Goal: Find specific page/section: Find specific page/section

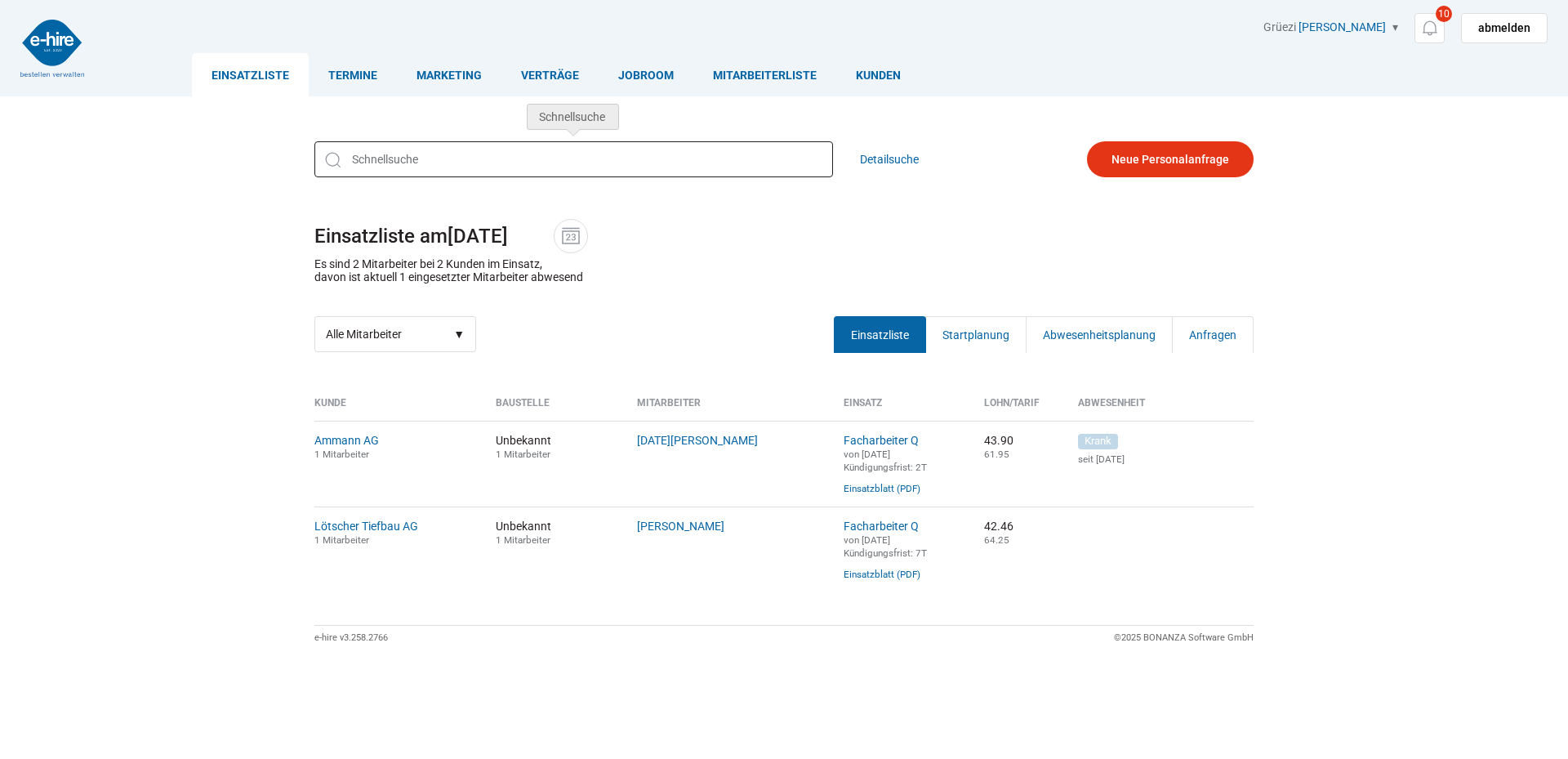
click at [541, 173] on input "text" at bounding box center [573, 159] width 519 height 36
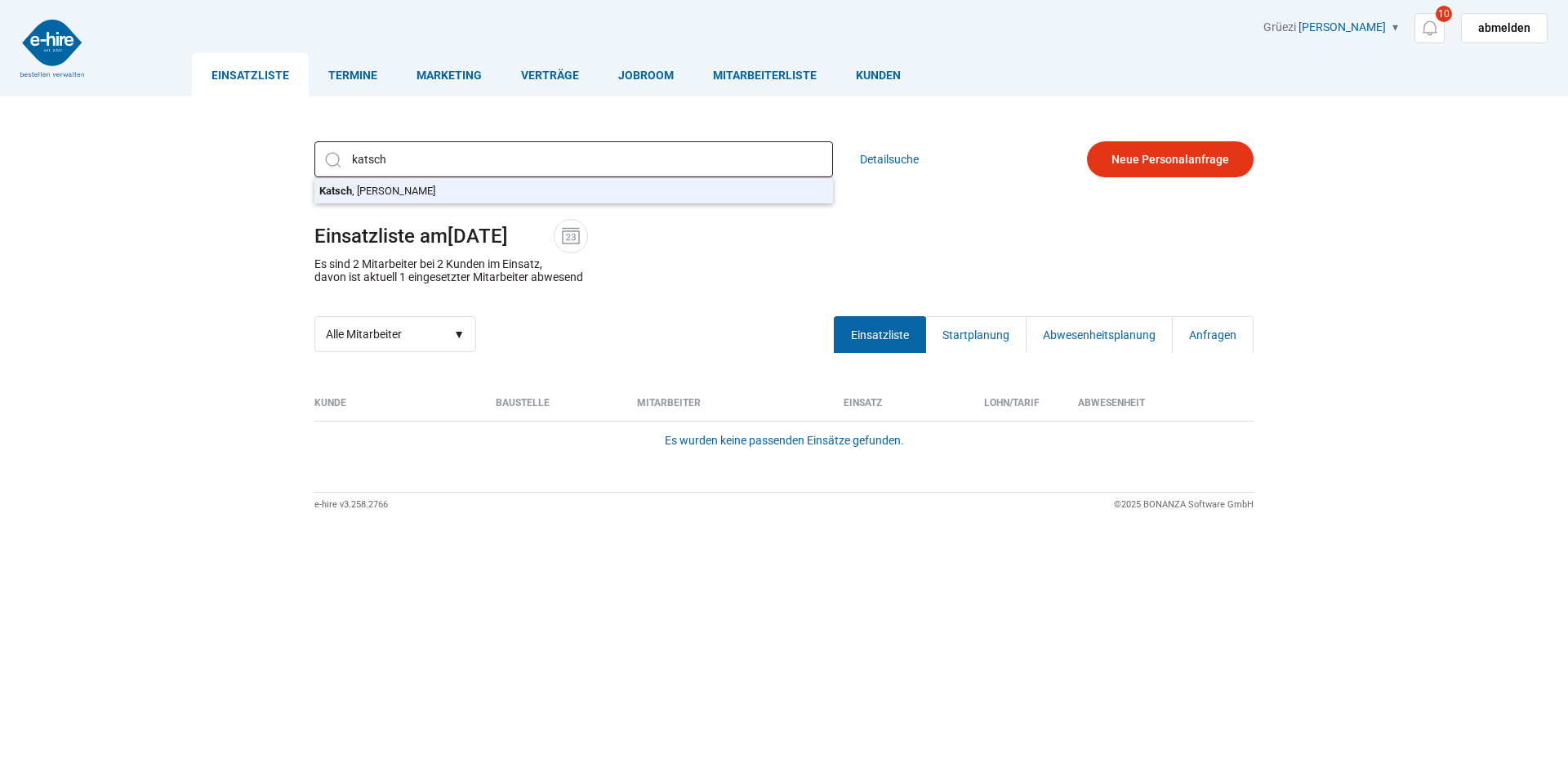
type input "Katsch, Dennis Max"
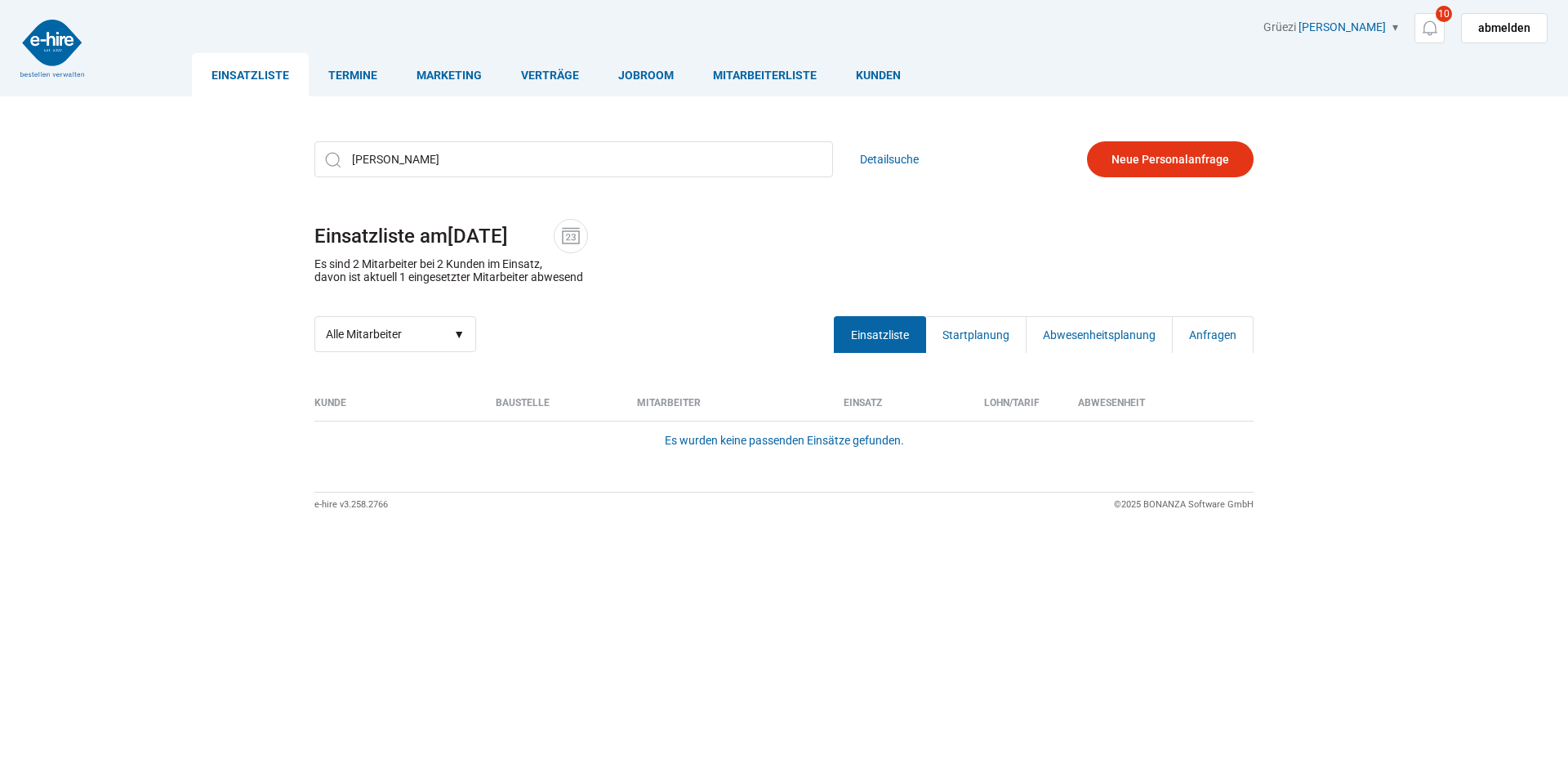
click at [542, 200] on div "Katsch, Dennis Max Katsch , Dennis Max Detailsuche Einsatzliste am 15.10.2025 E…" at bounding box center [784, 247] width 980 height 235
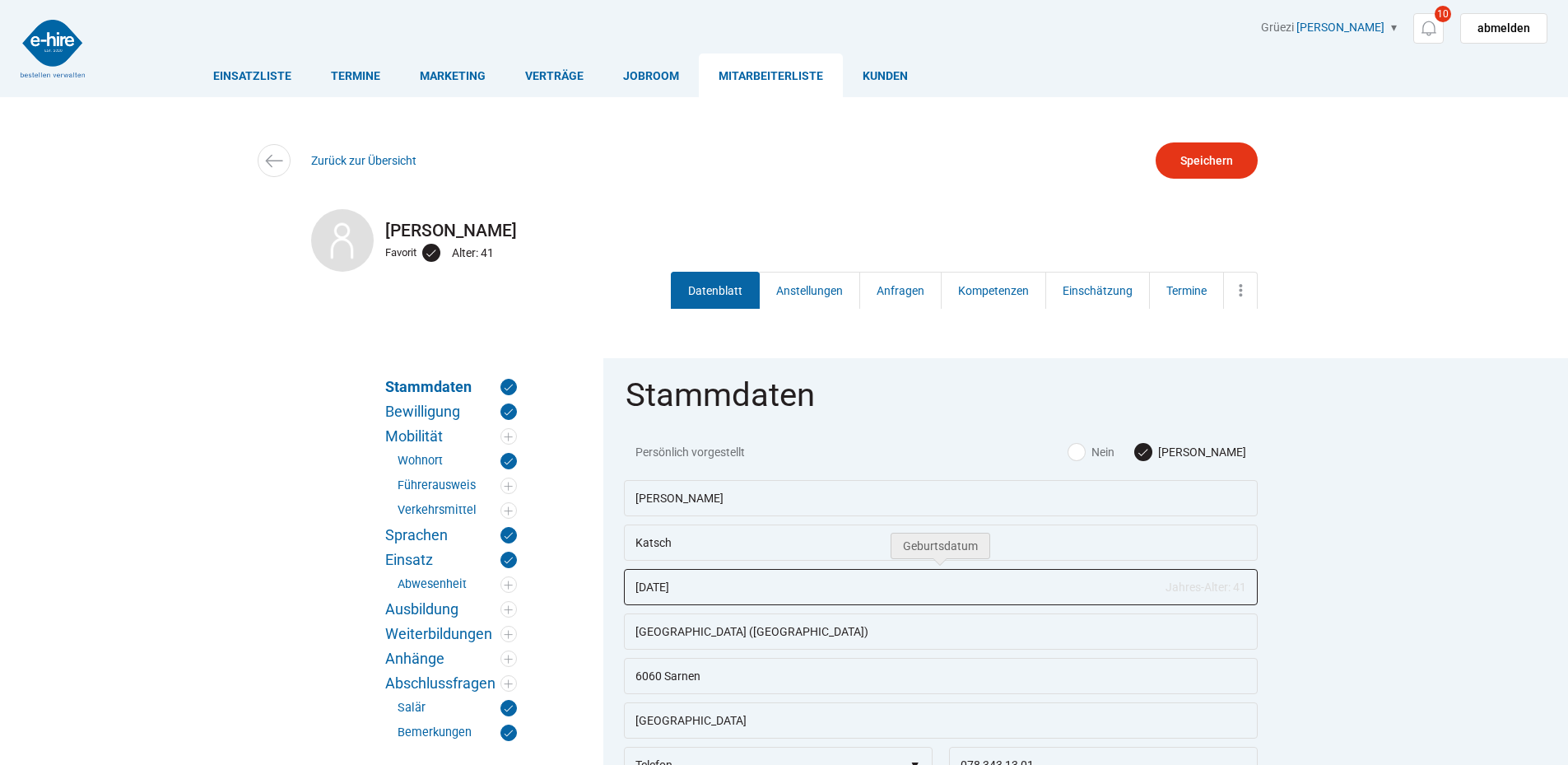
drag, startPoint x: 708, startPoint y: 594, endPoint x: 576, endPoint y: 619, distance: 134.3
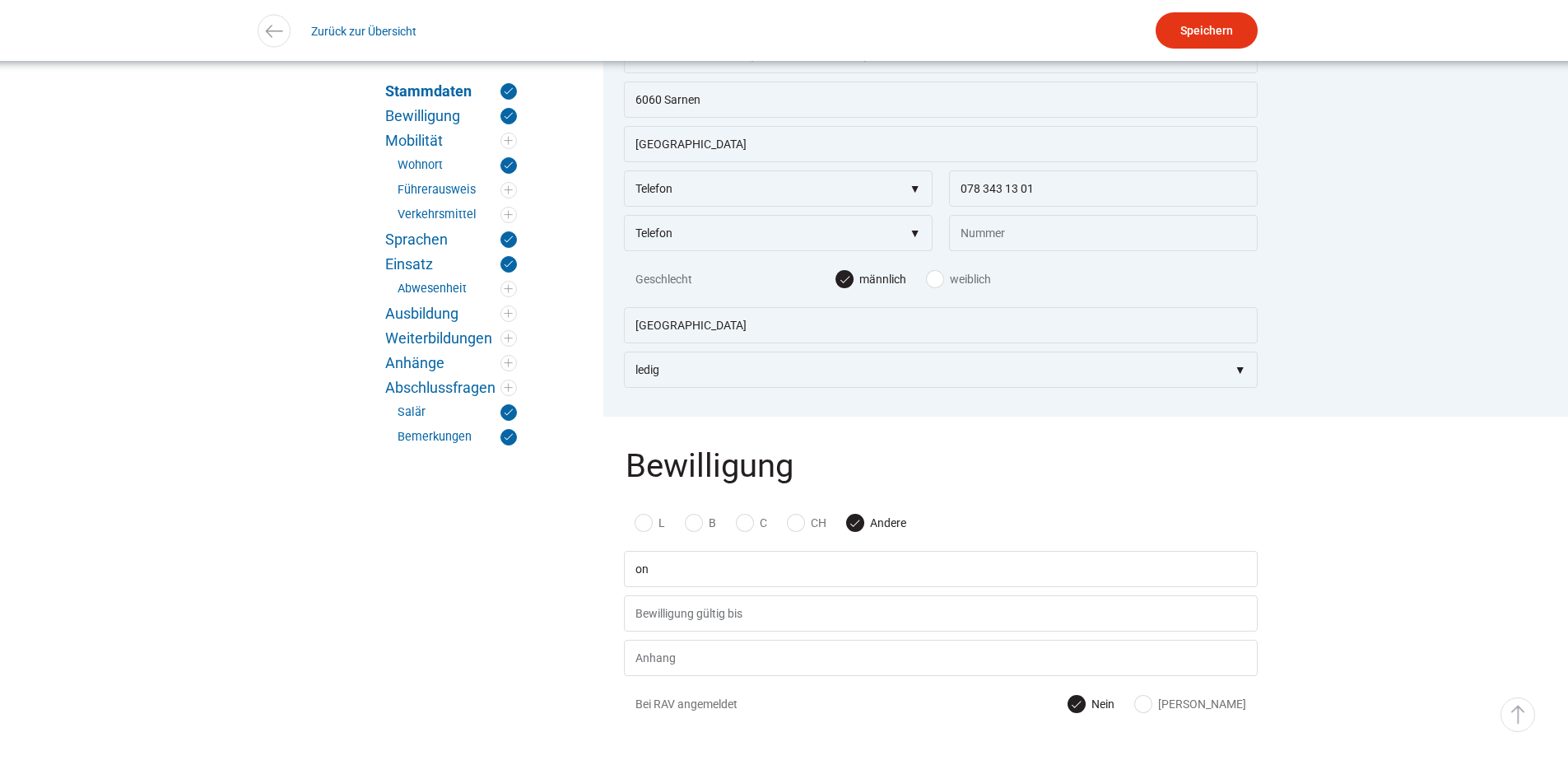
scroll to position [494, 0]
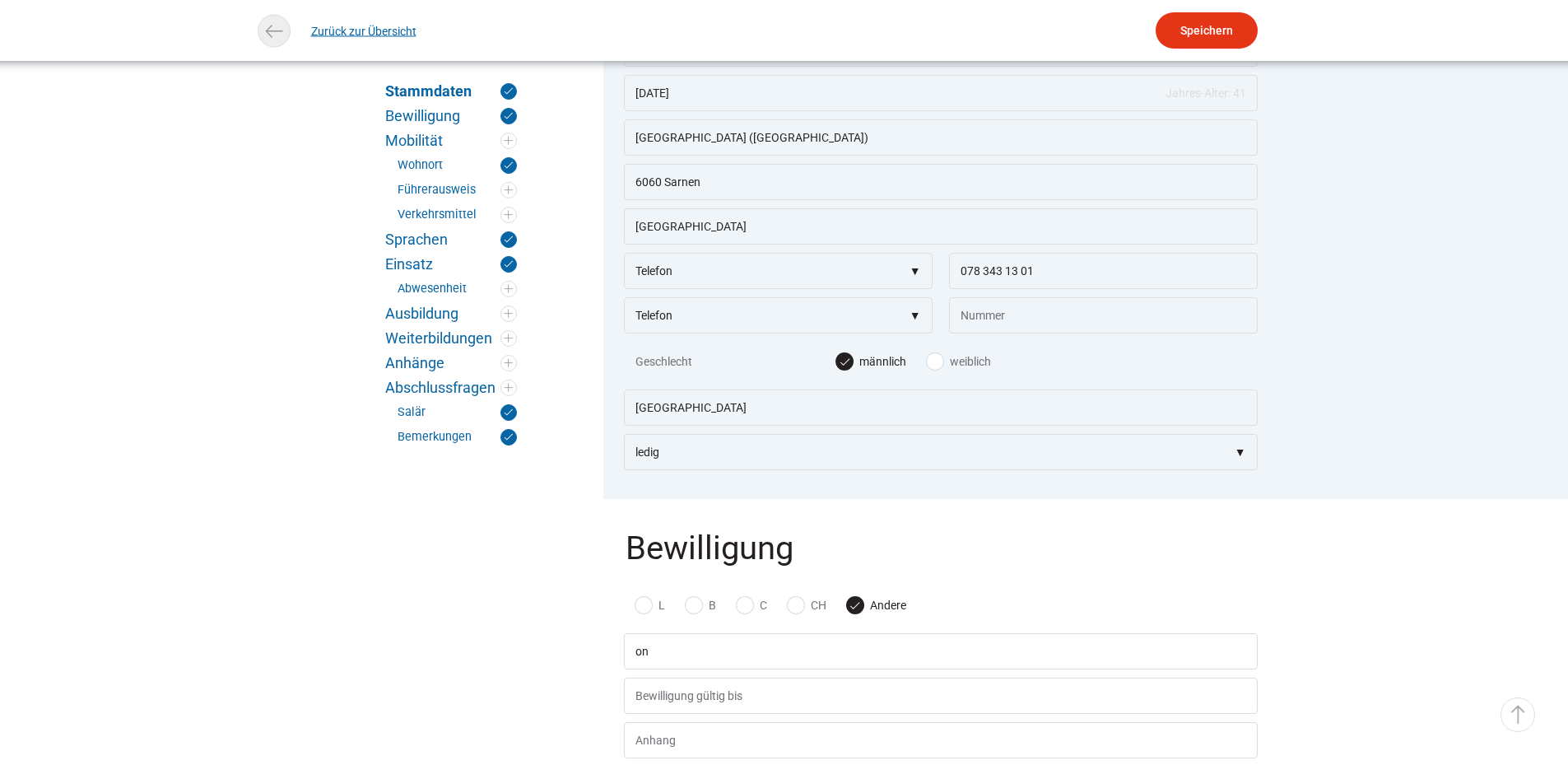
click at [266, 38] on img at bounding box center [273, 30] width 24 height 24
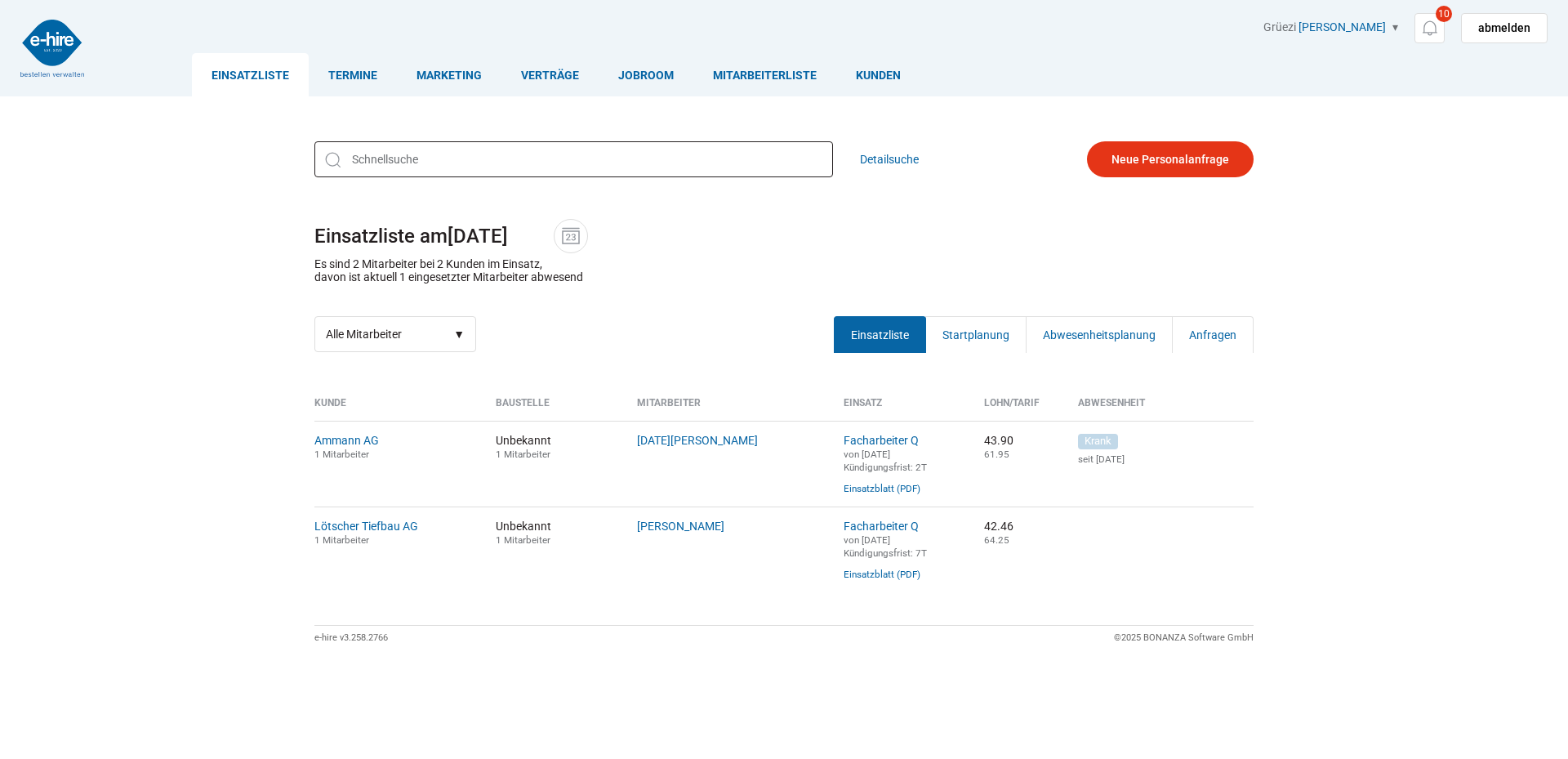
click at [374, 146] on input "text" at bounding box center [573, 159] width 519 height 36
type input "e"
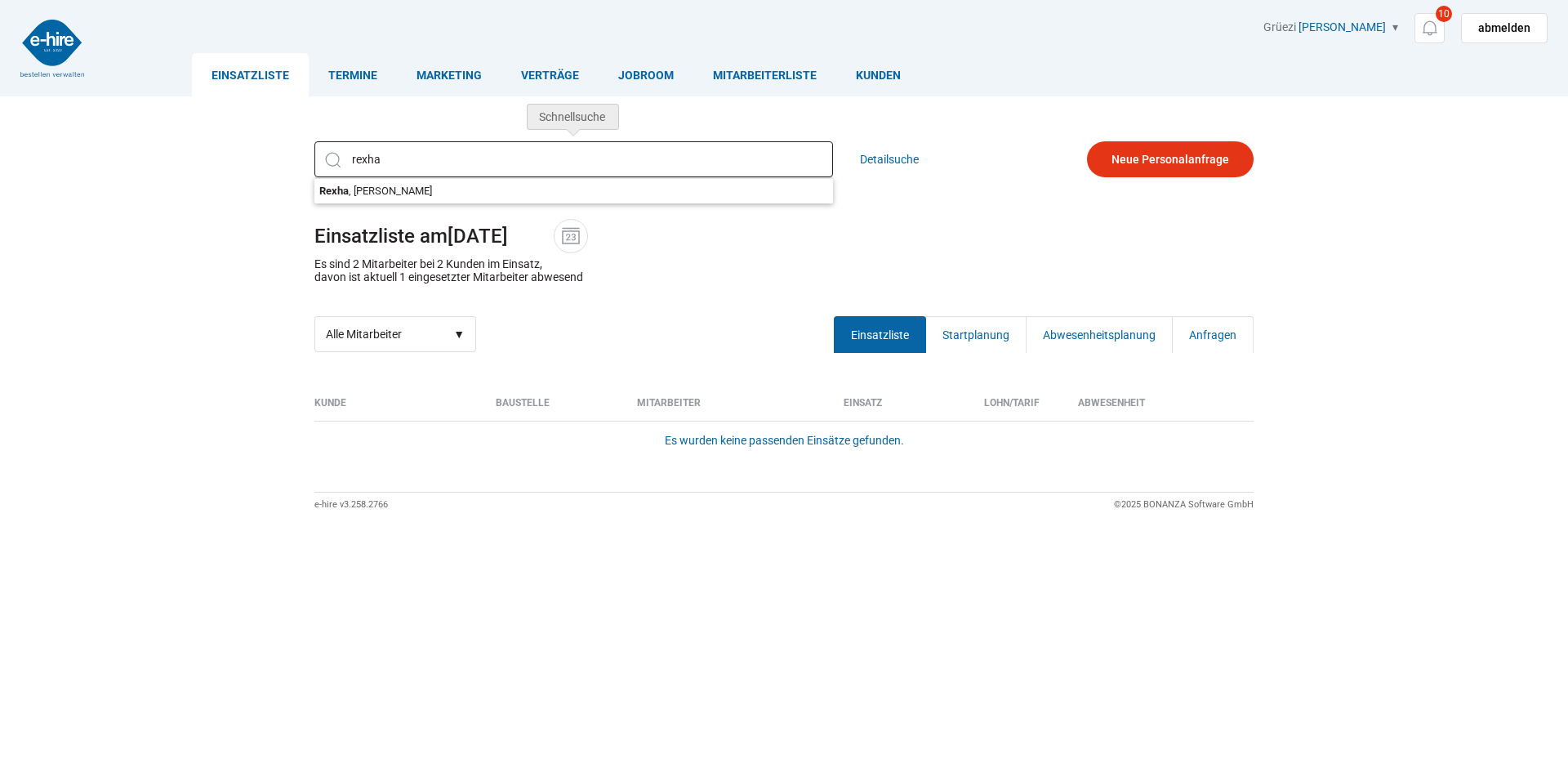
type input "[PERSON_NAME]"
click at [389, 192] on div "[PERSON_NAME] [PERSON_NAME] Detailsuche Einsatzliste am [DATE] Es sind 2 Mitarb…" at bounding box center [784, 247] width 980 height 235
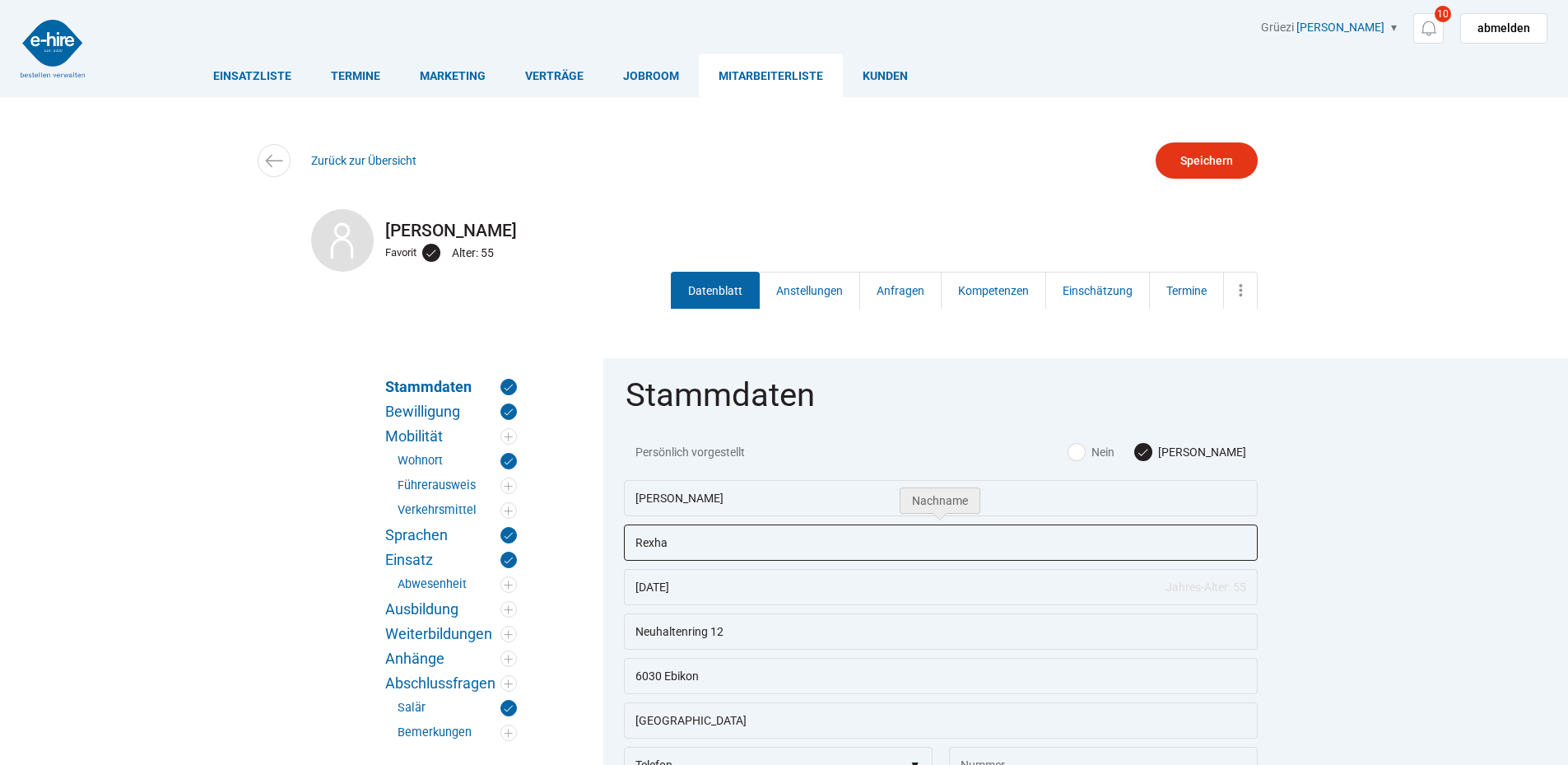
drag, startPoint x: 647, startPoint y: 550, endPoint x: 627, endPoint y: 555, distance: 20.6
click at [627, 555] on input "Rexha" at bounding box center [941, 542] width 634 height 37
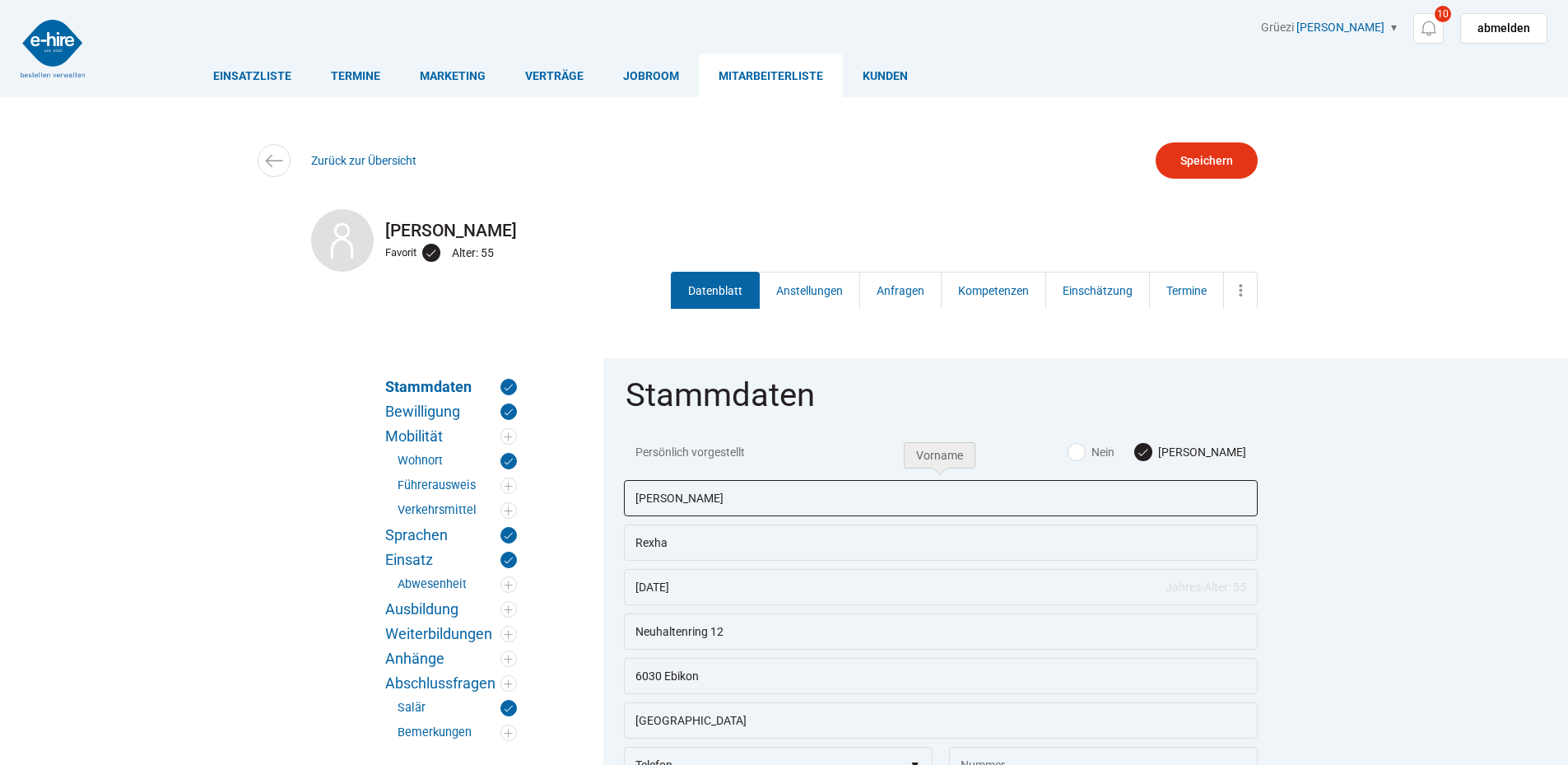
drag, startPoint x: 726, startPoint y: 501, endPoint x: 517, endPoint y: 525, distance: 210.4
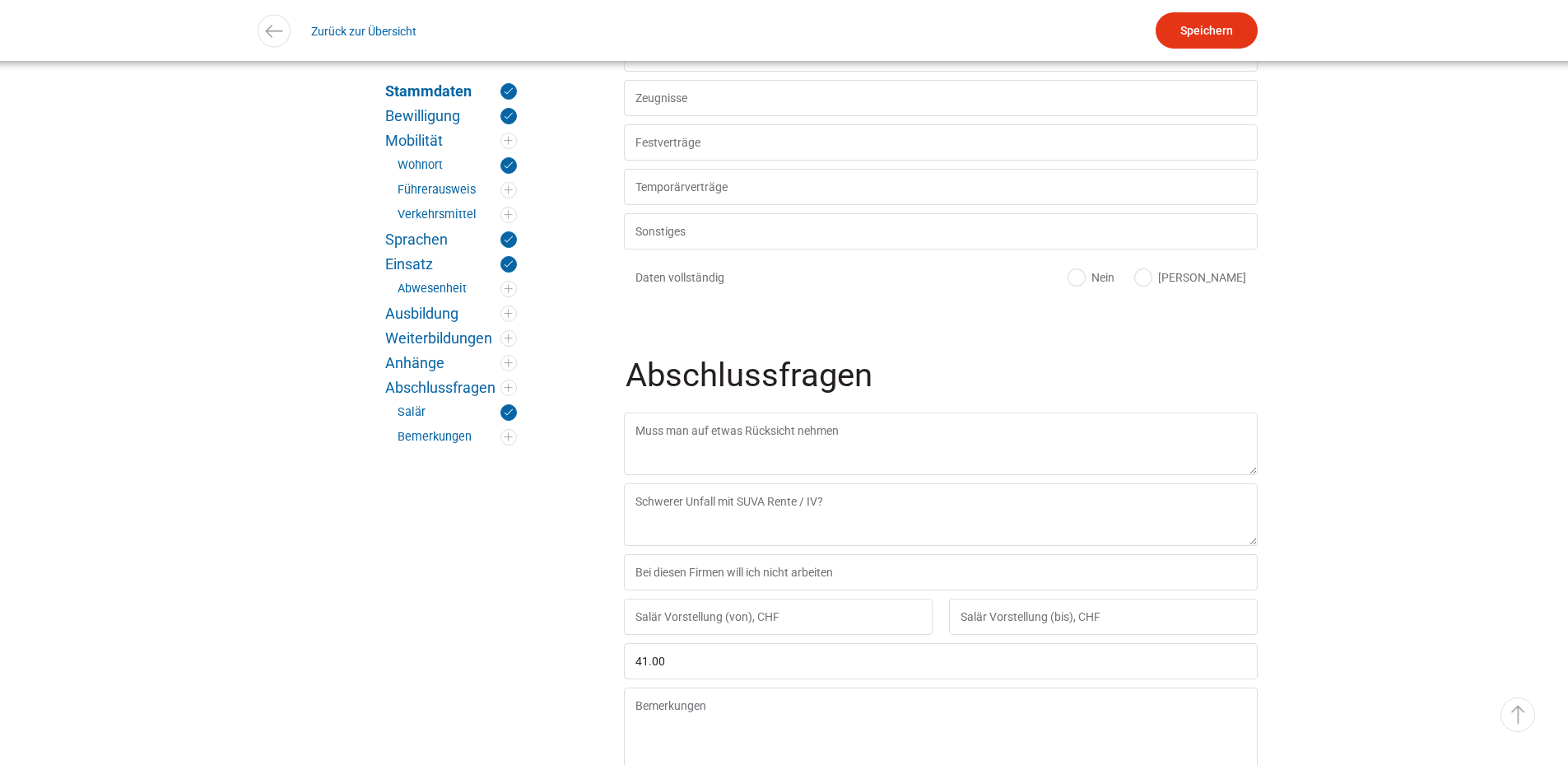
scroll to position [3143, 0]
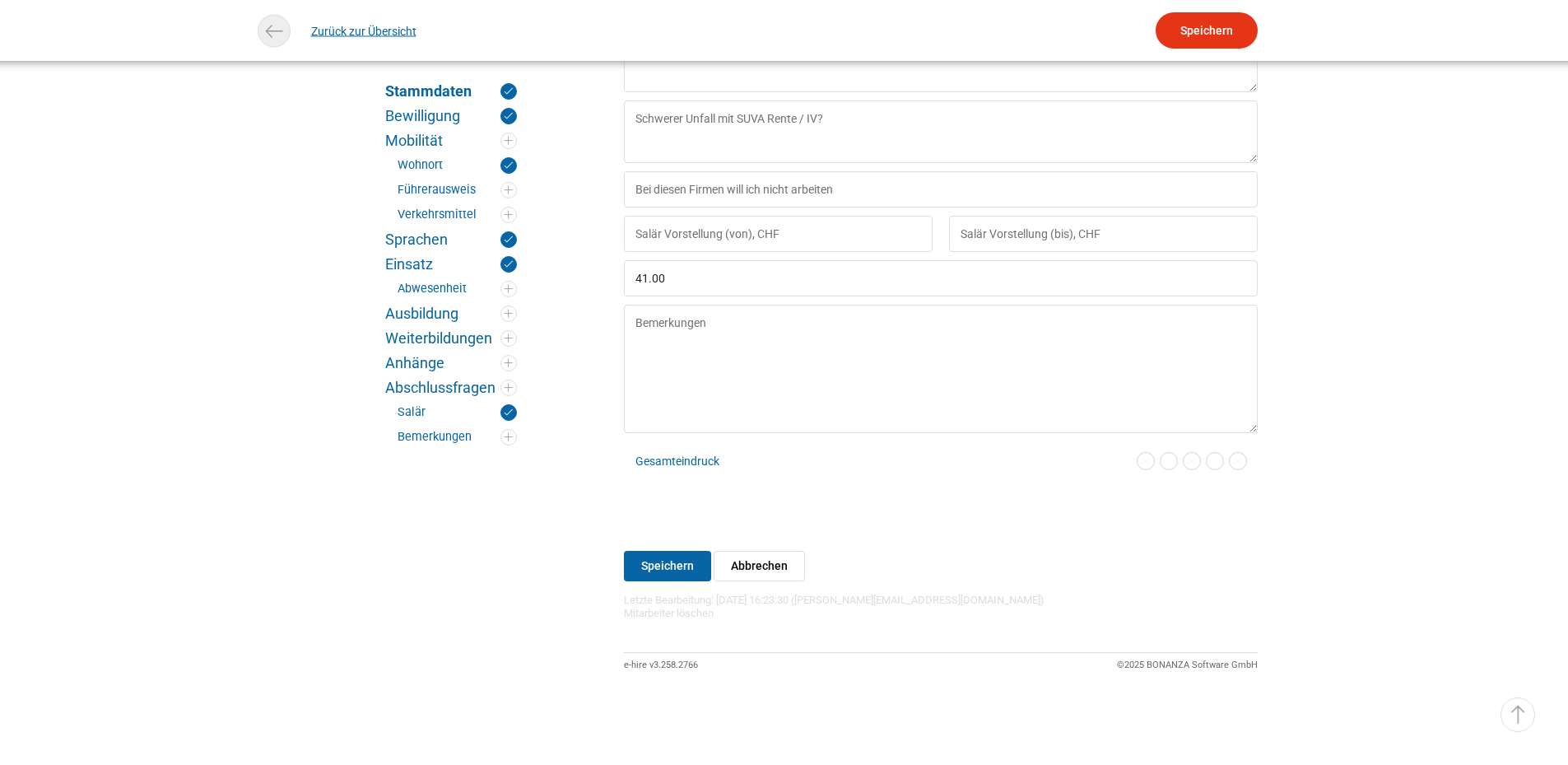
click at [271, 23] on img at bounding box center [273, 30] width 24 height 24
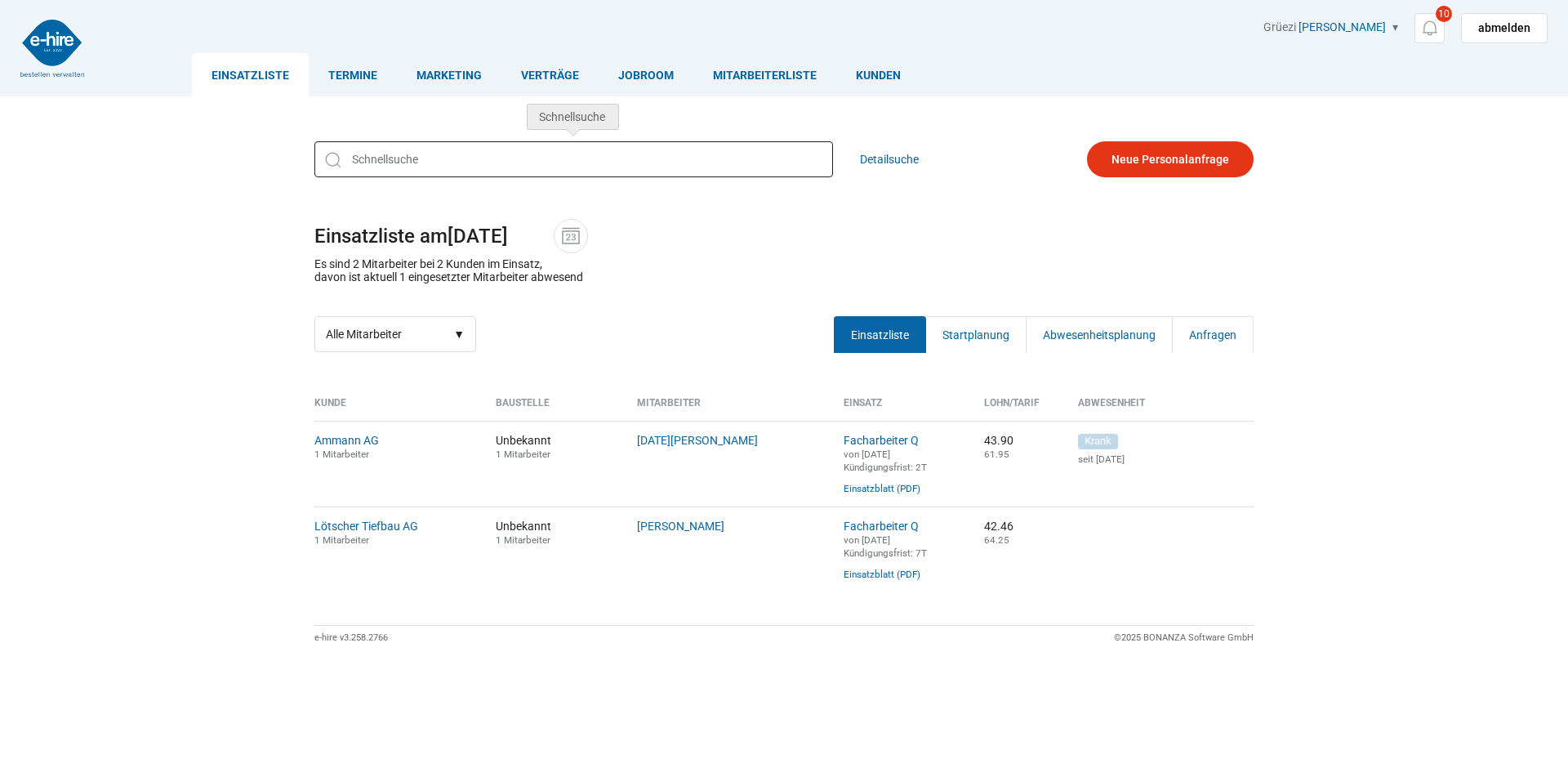
click at [397, 150] on input "text" at bounding box center [573, 159] width 519 height 36
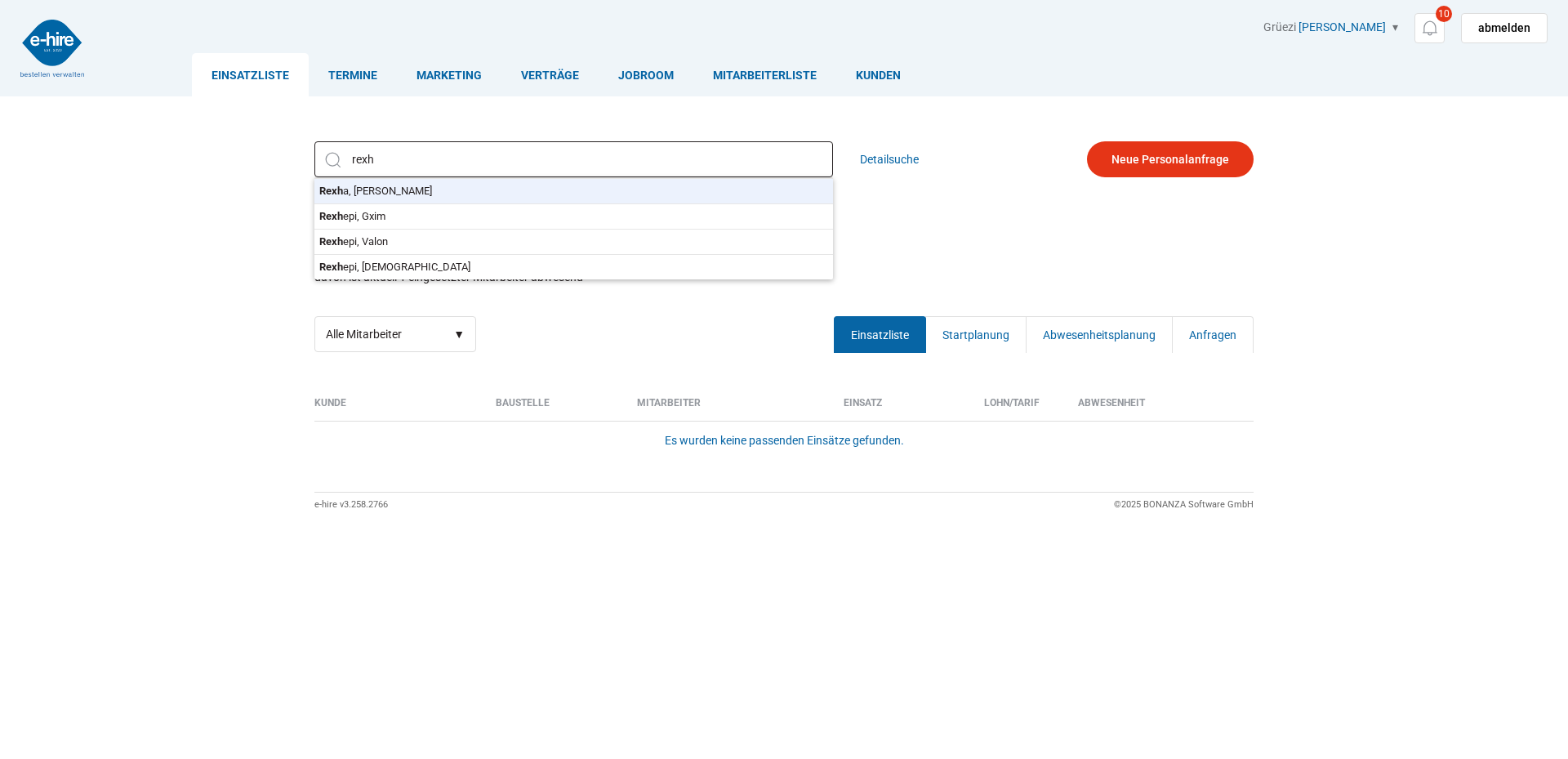
type input "Rexha, Artur"
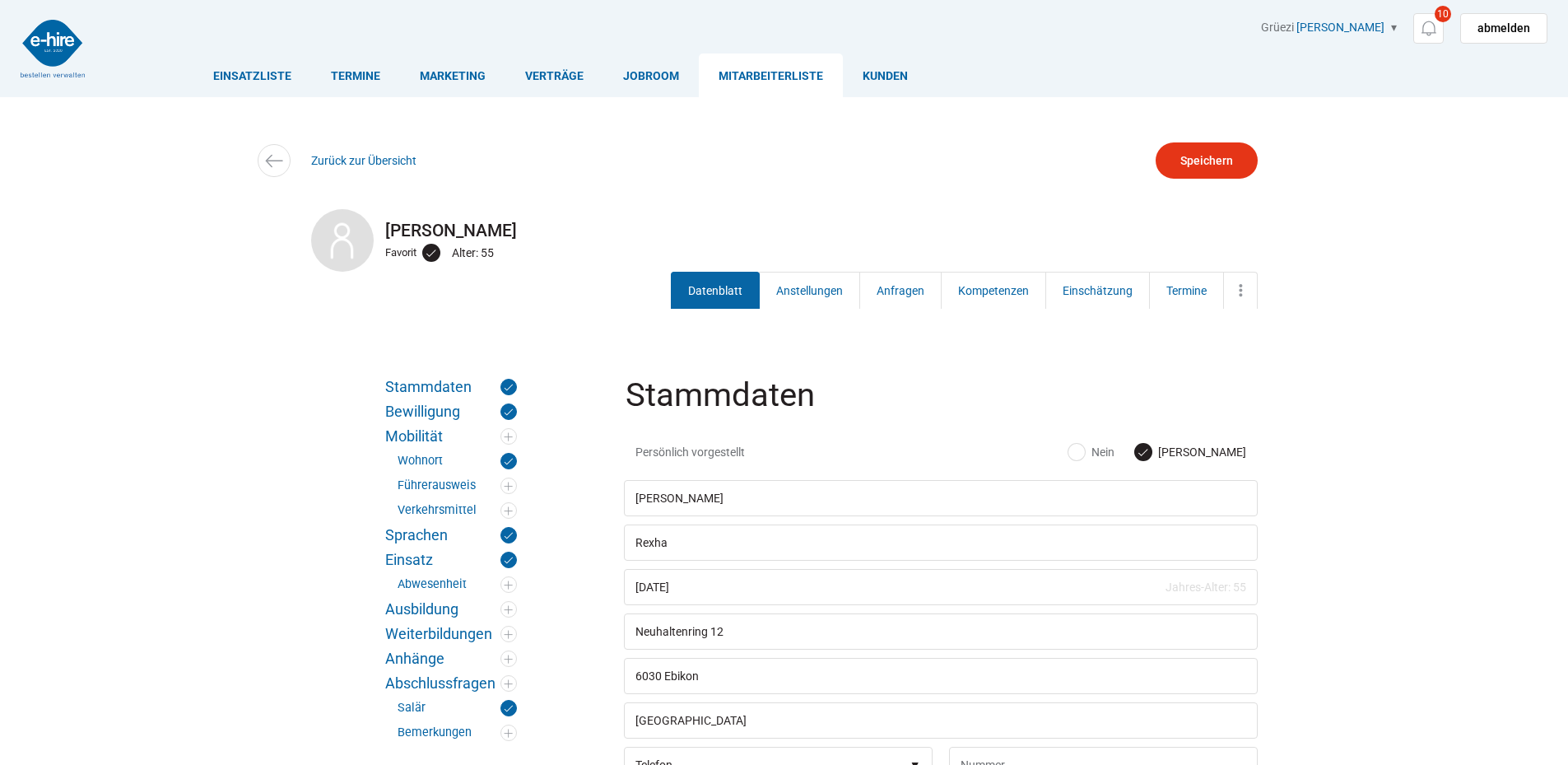
click at [56, 52] on img at bounding box center [53, 48] width 64 height 58
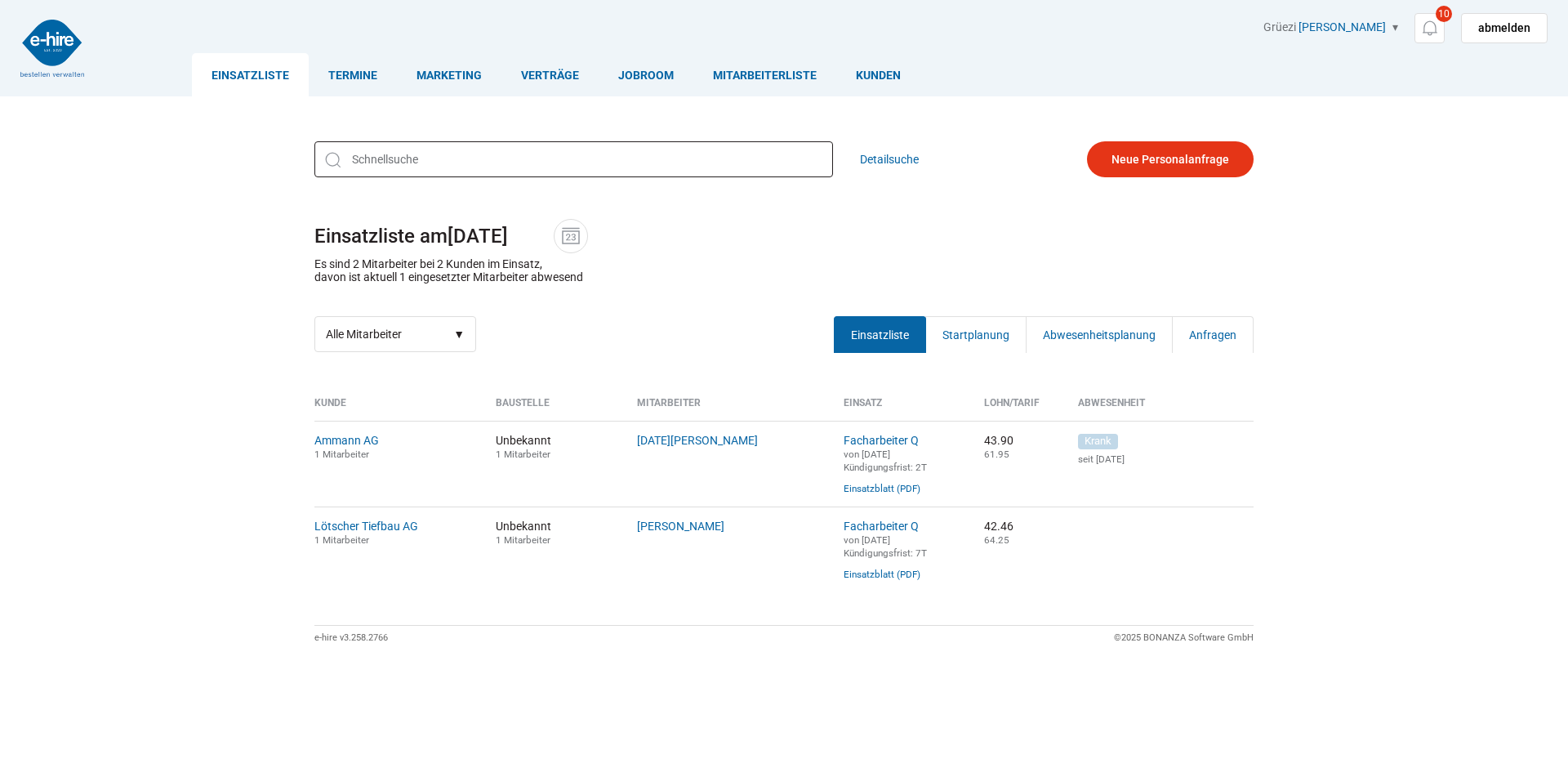
click at [468, 168] on input "text" at bounding box center [573, 159] width 519 height 36
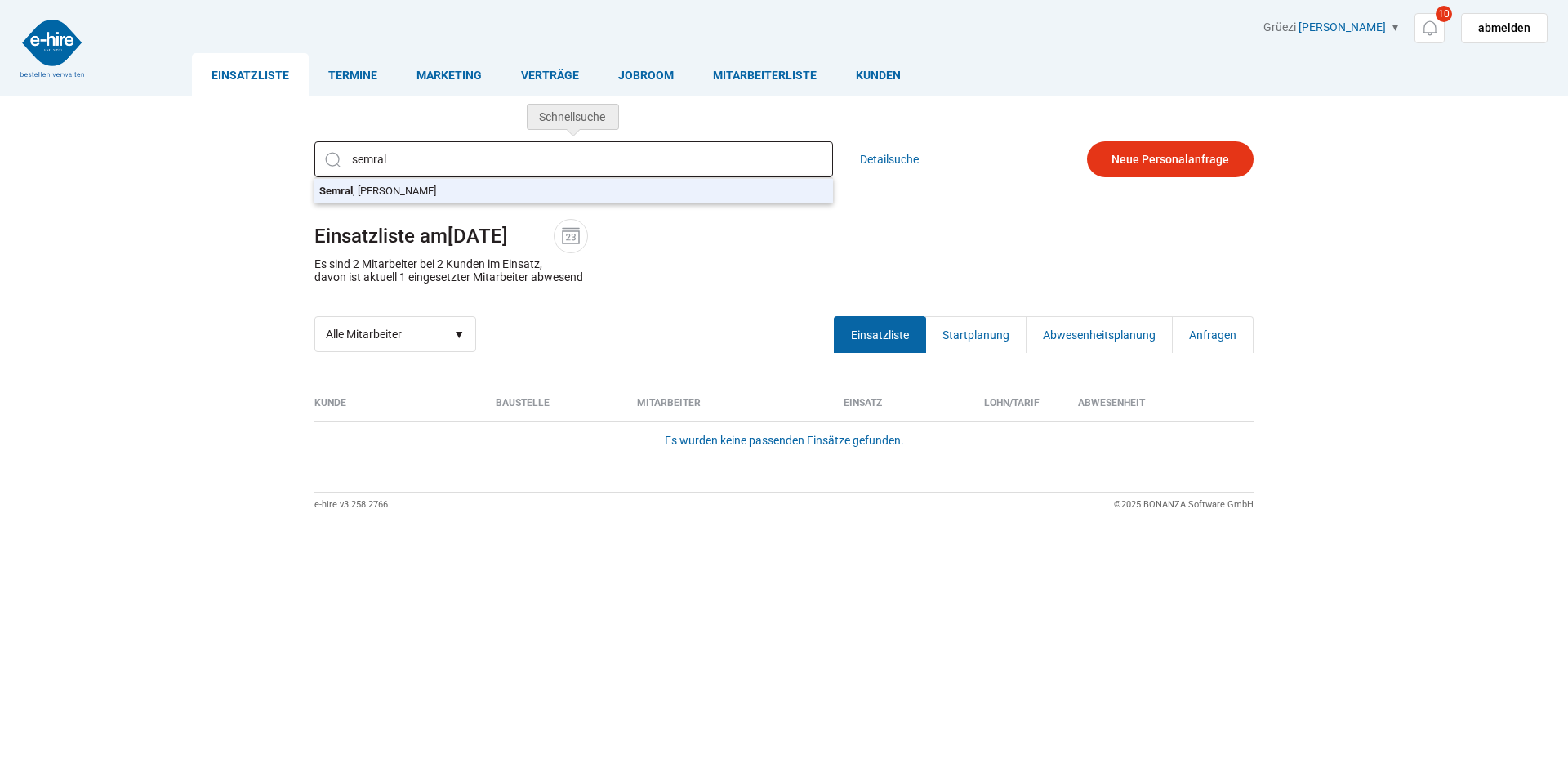
type input "Semral, Jerzy Robert"
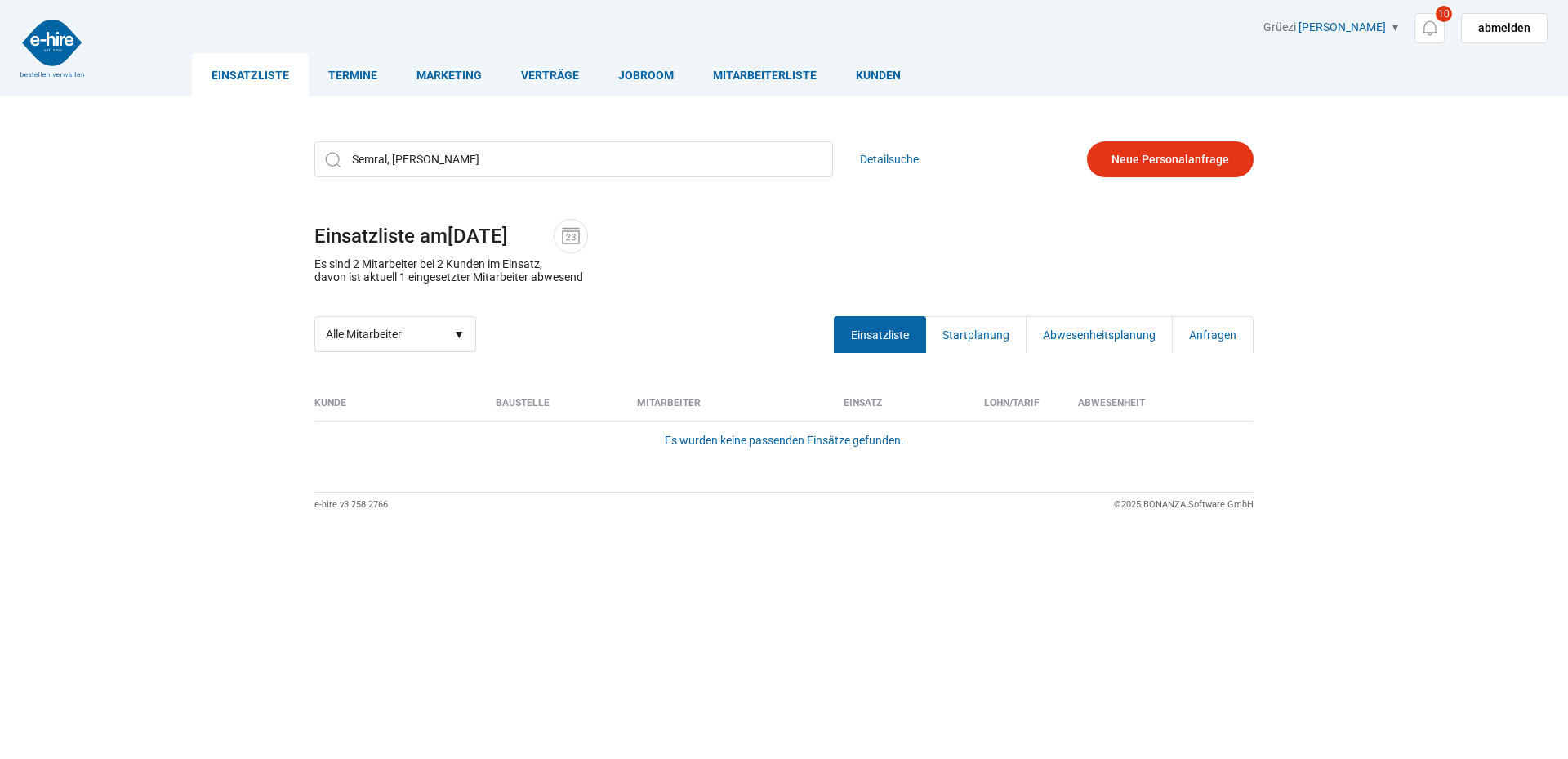
click at [447, 201] on div "Semral, Jerzy Robert Semral , Jerzy Robert Detailsuche Einsatzliste am 15.10.20…" at bounding box center [784, 247] width 980 height 235
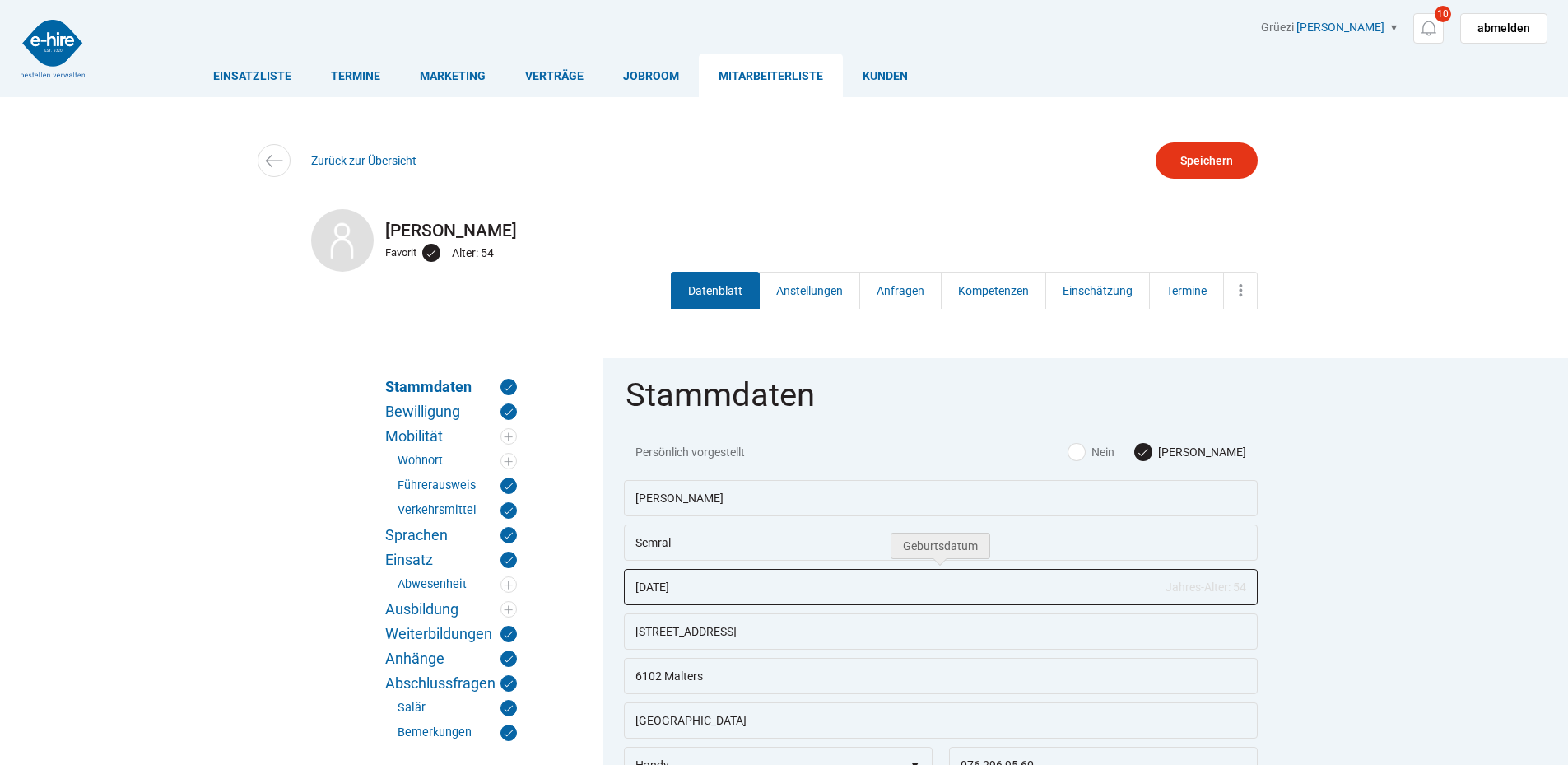
drag, startPoint x: 714, startPoint y: 587, endPoint x: 548, endPoint y: 566, distance: 167.3
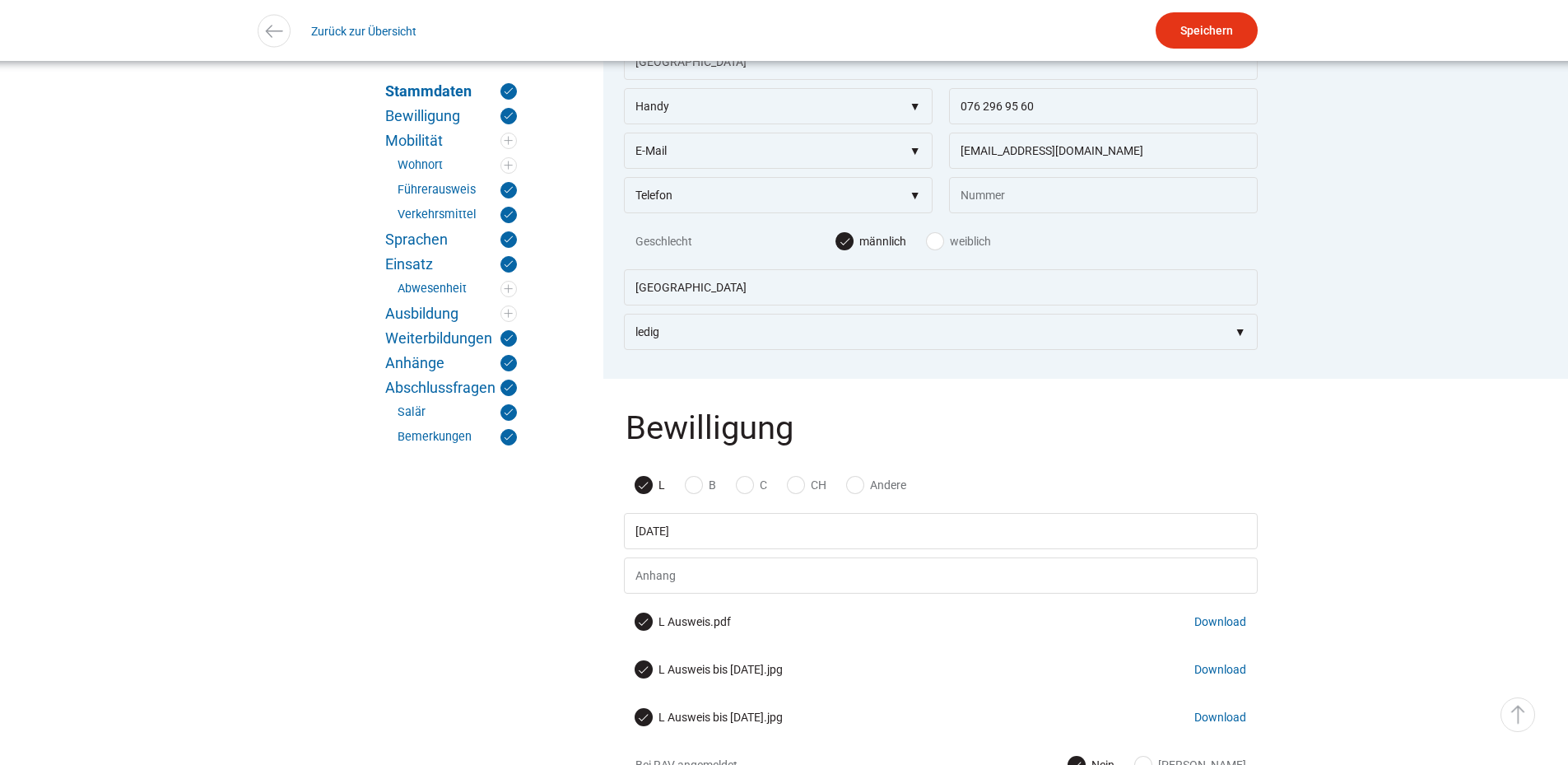
scroll to position [330, 0]
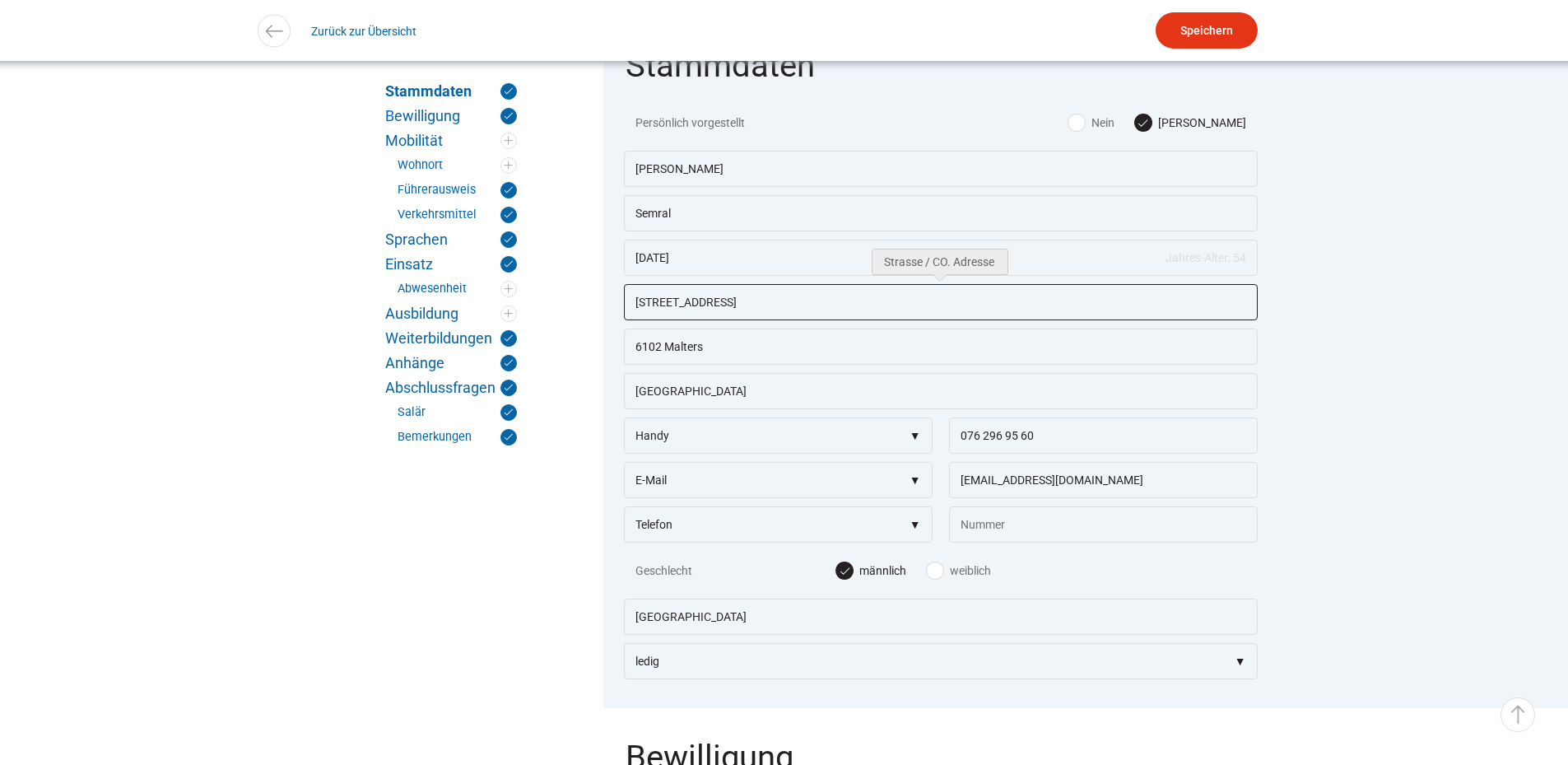
drag, startPoint x: 740, startPoint y: 305, endPoint x: 452, endPoint y: 303, distance: 288.0
